Goal: Download file/media

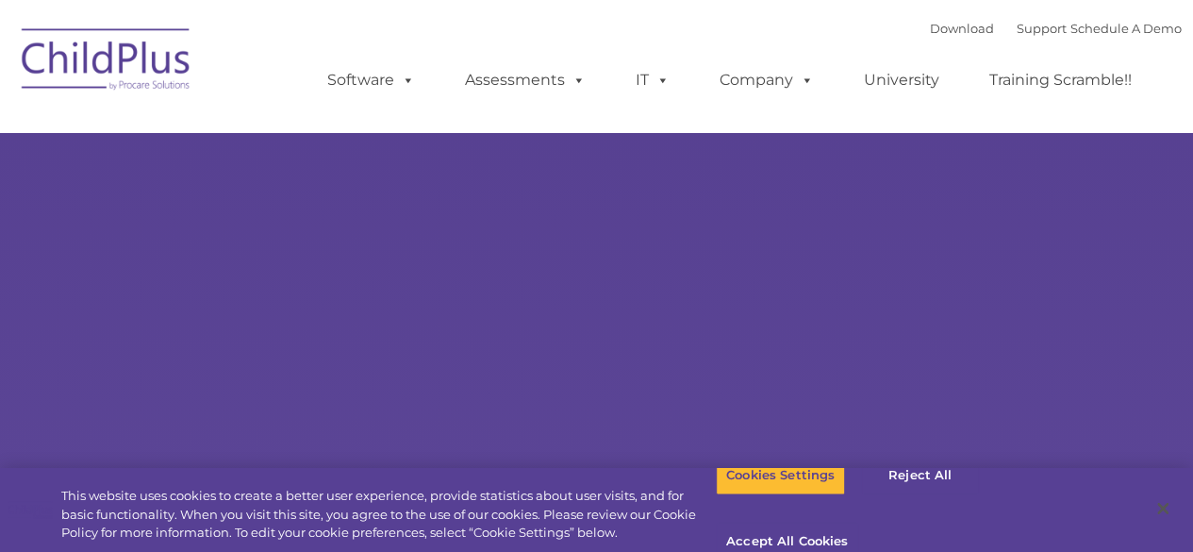
select select "MEDIUM"
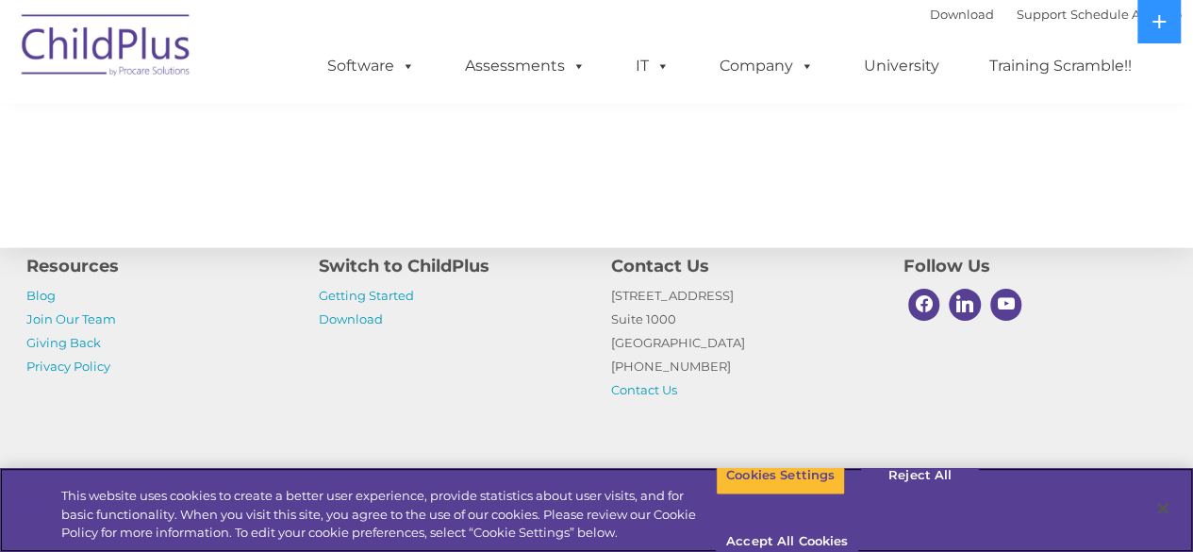
scroll to position [2155, 0]
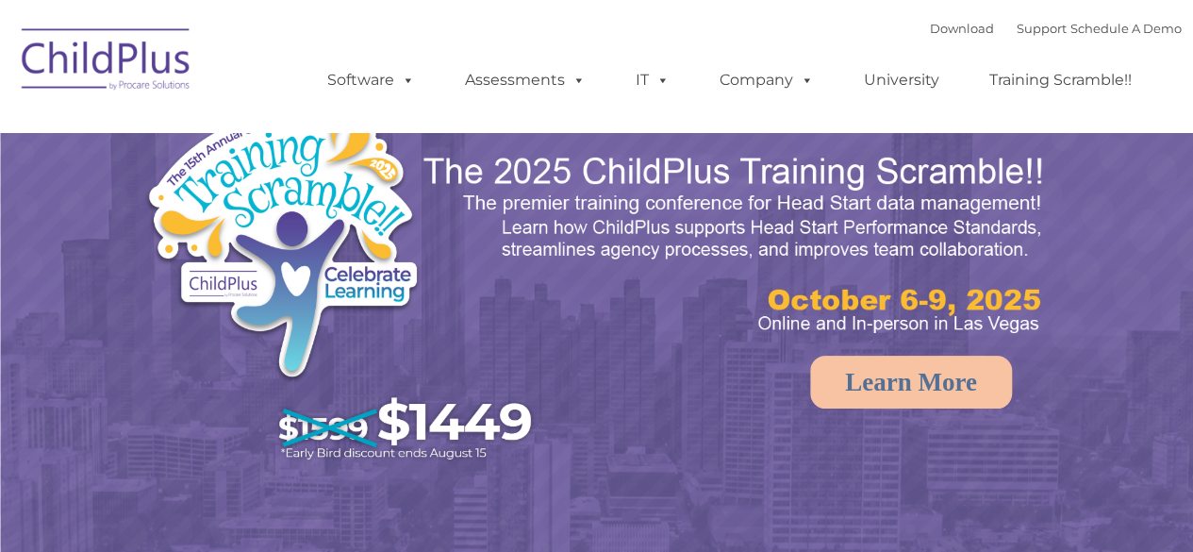
select select "MEDIUM"
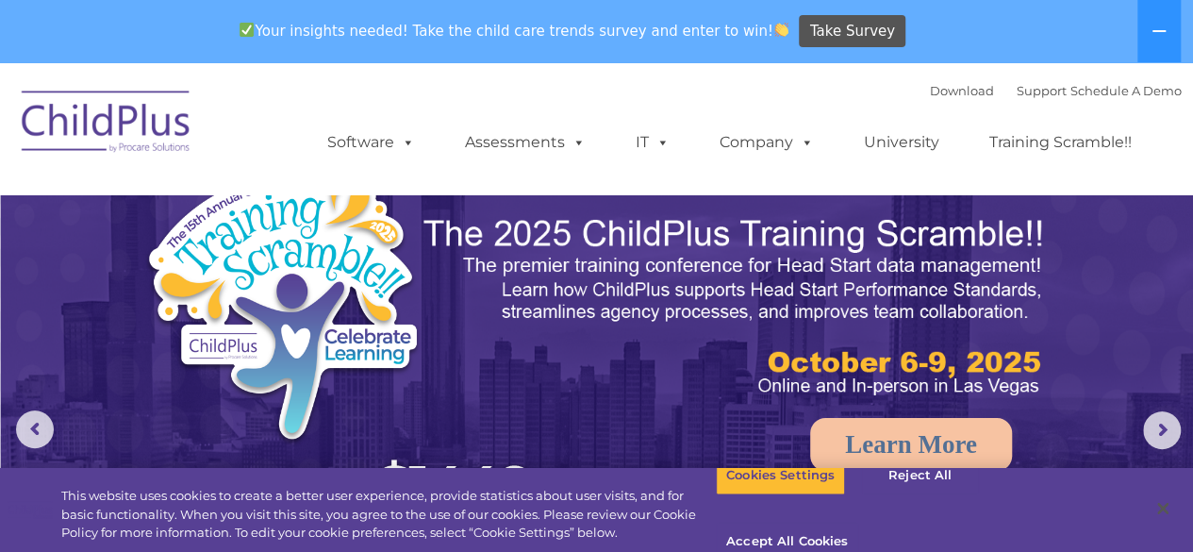
click at [92, 81] on img at bounding box center [106, 124] width 189 height 94
click at [105, 130] on img at bounding box center [106, 124] width 189 height 94
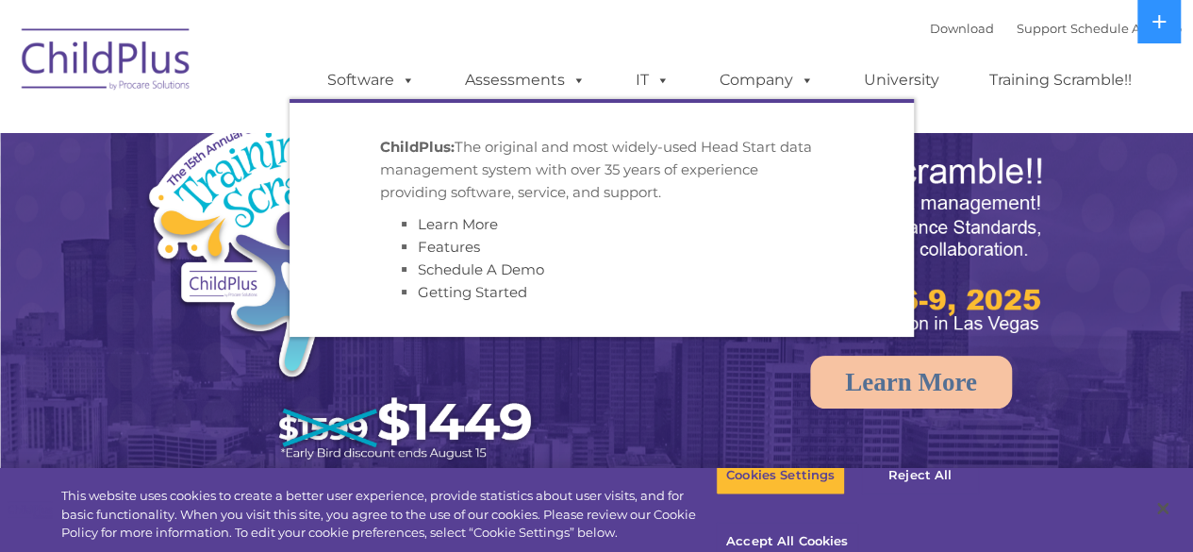
select select "MEDIUM"
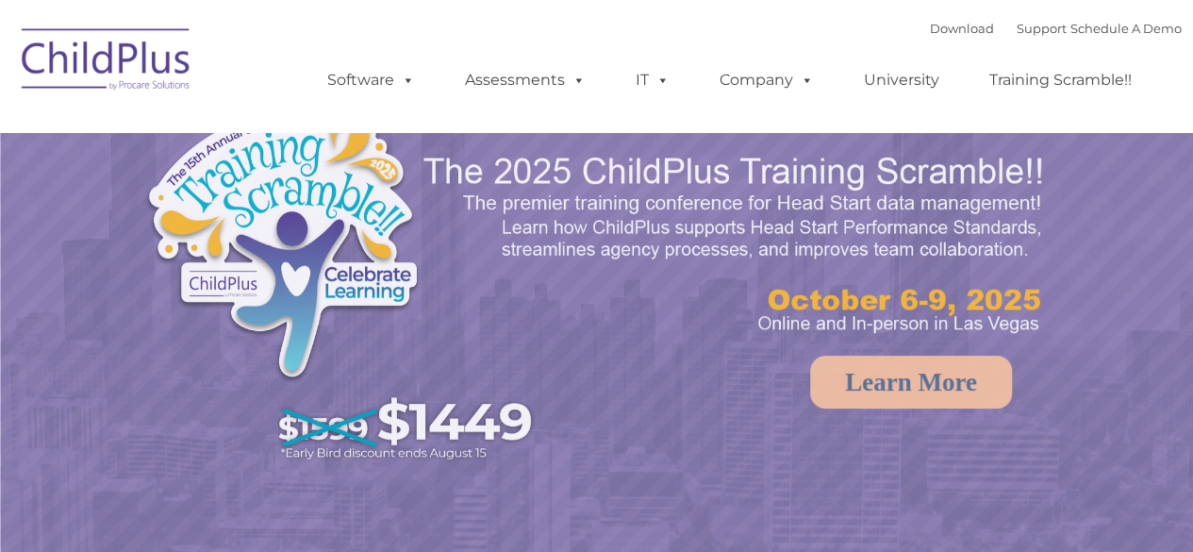
select select "MEDIUM"
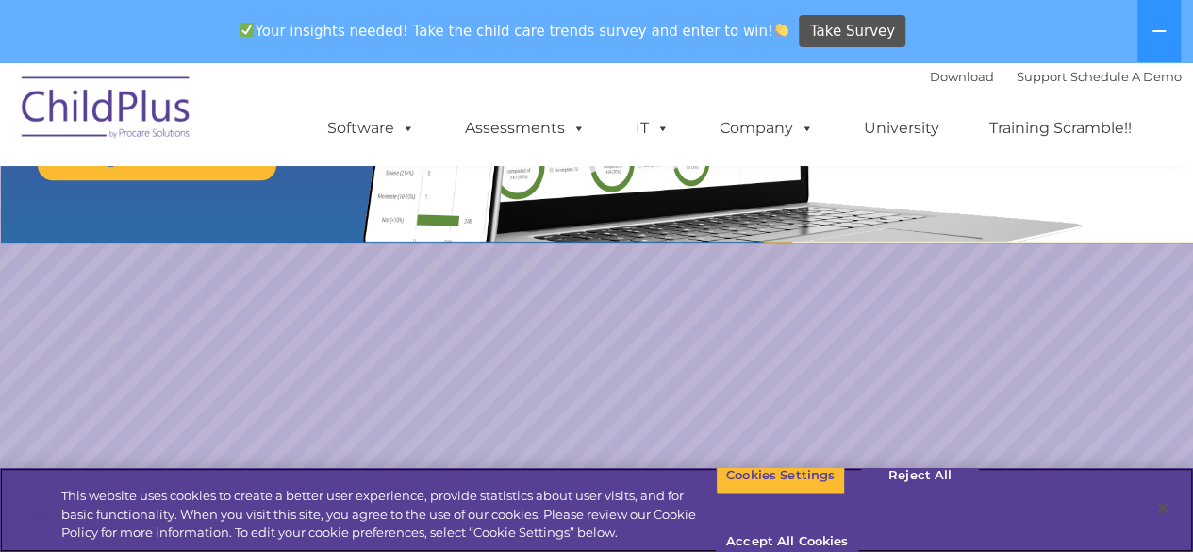
scroll to position [290, 0]
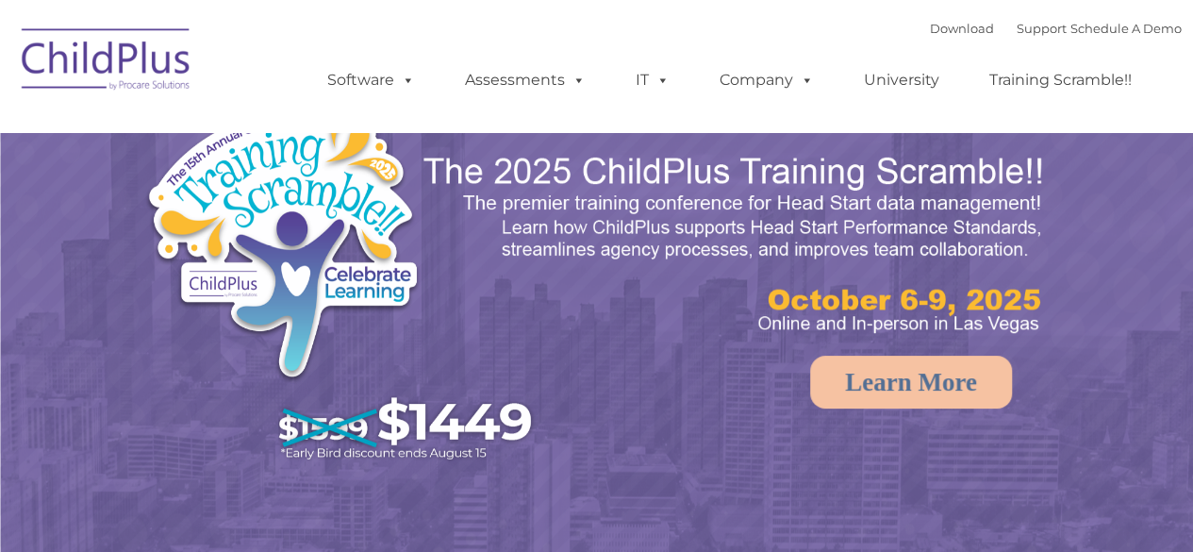
select select "MEDIUM"
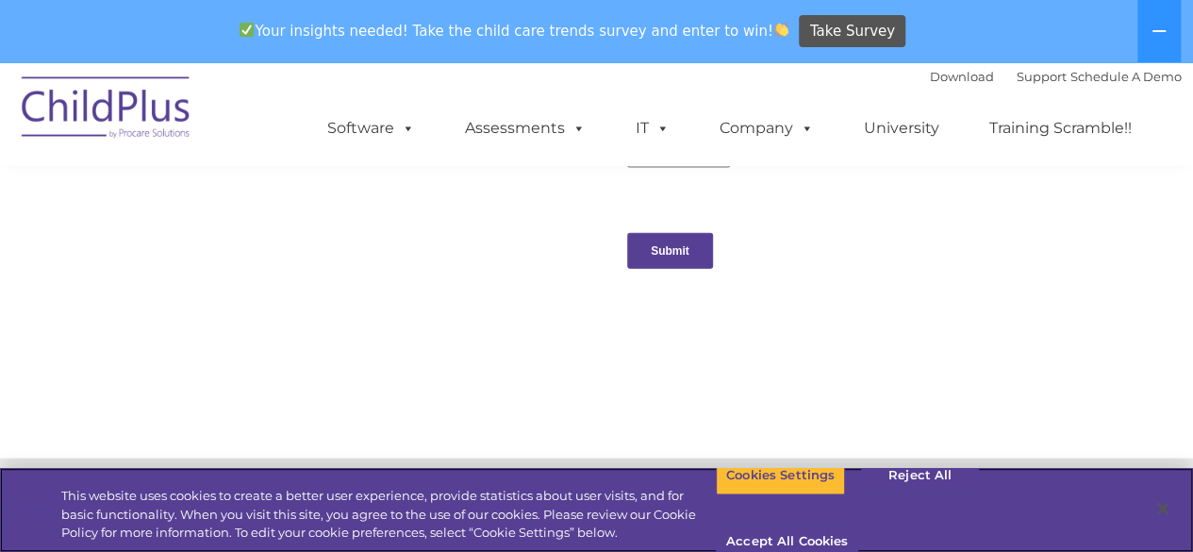
scroll to position [2146, 0]
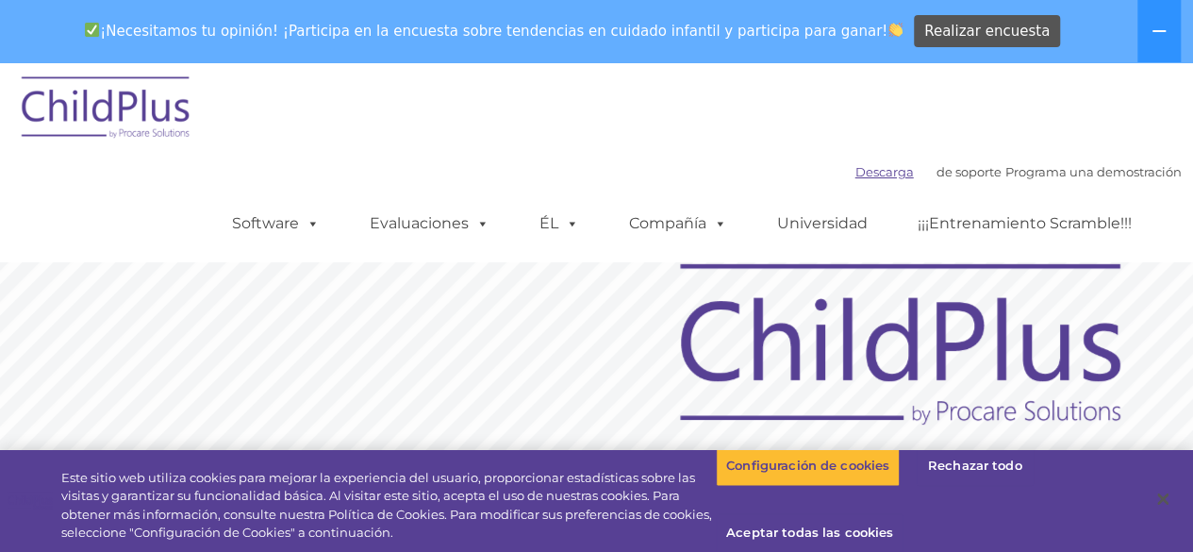
click at [872, 175] on font "Descarga" at bounding box center [885, 171] width 58 height 15
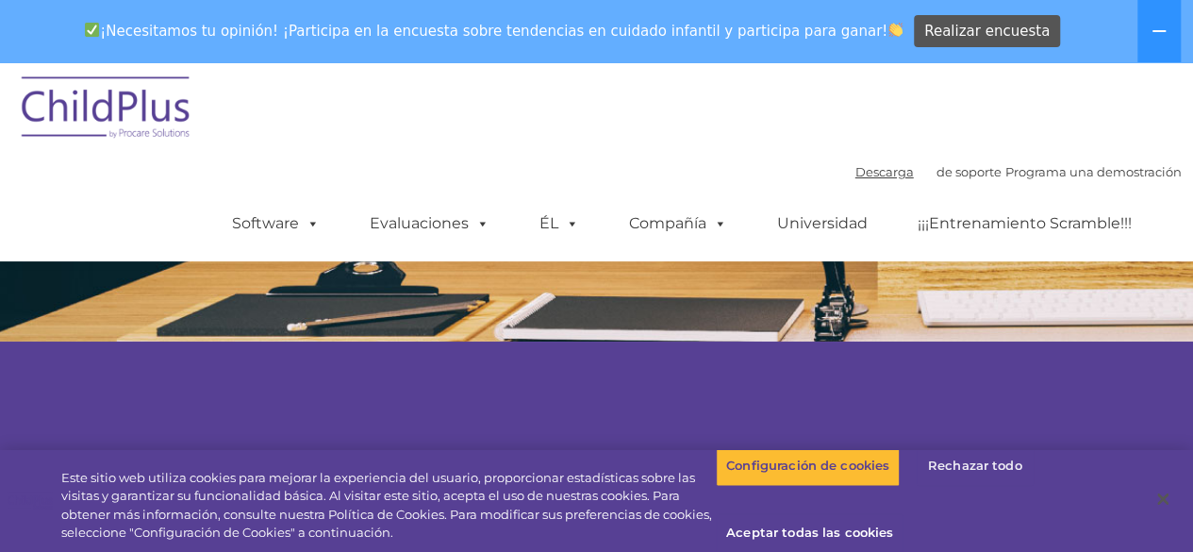
scroll to position [3336, 0]
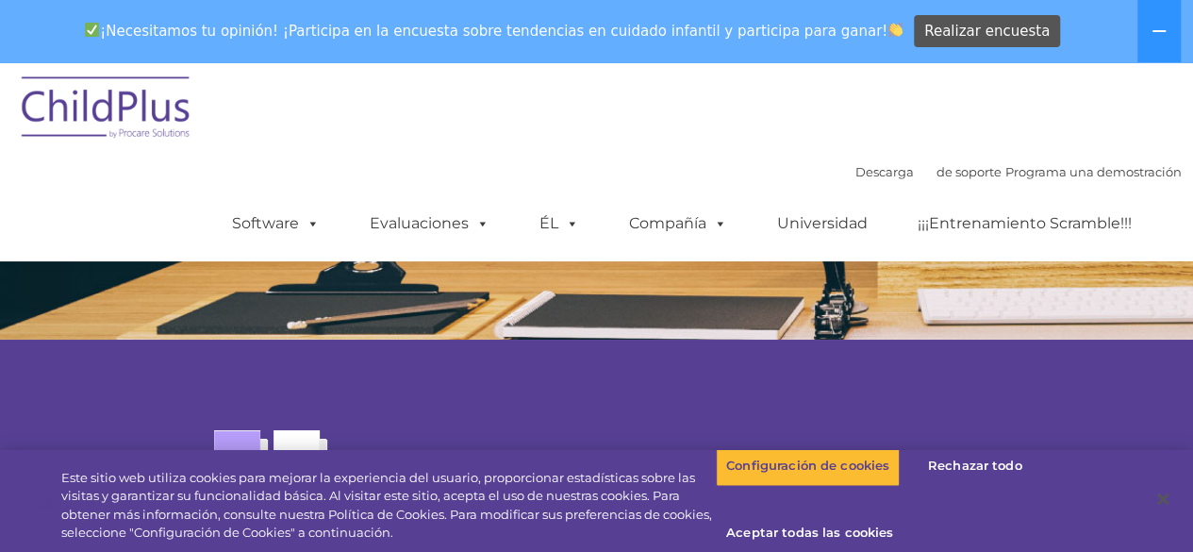
click at [956, 449] on div "Monitorear las puntuaciones internas de CLASS © para realizar mejoras en toda l…" at bounding box center [792, 556] width 752 height 367
click at [956, 464] on font "Rechazar todo" at bounding box center [975, 465] width 94 height 15
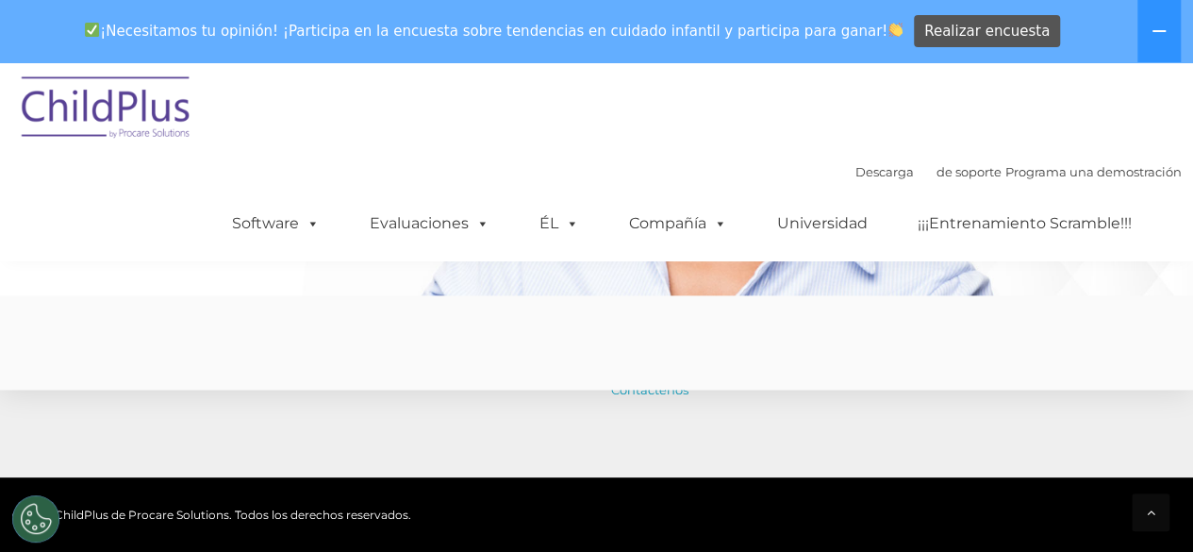
scroll to position [5003, 0]
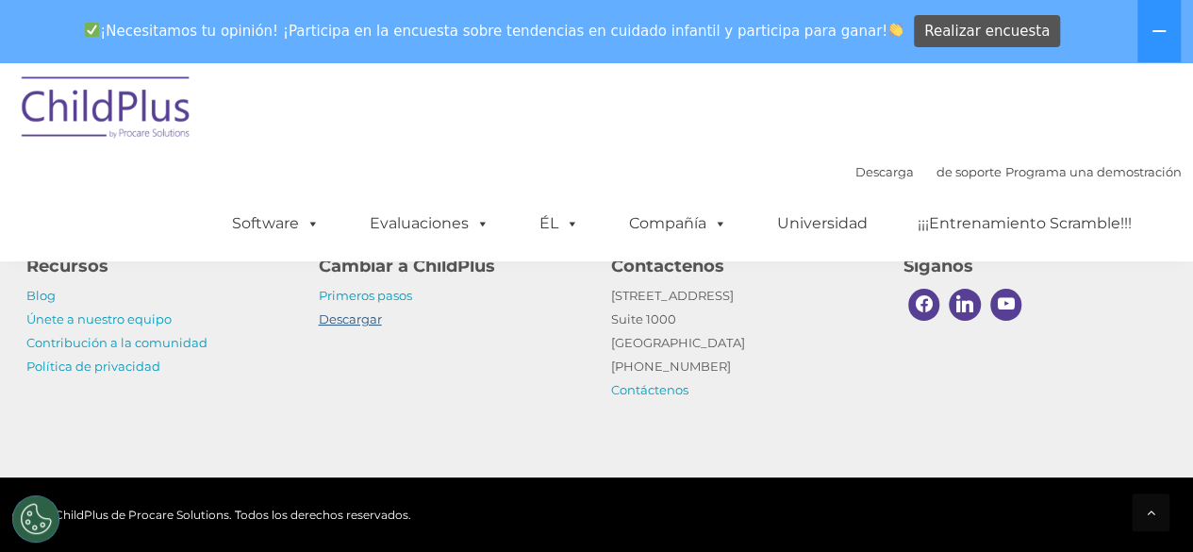
click at [341, 318] on font "Descargar" at bounding box center [350, 318] width 63 height 15
